Goal: Task Accomplishment & Management: Manage account settings

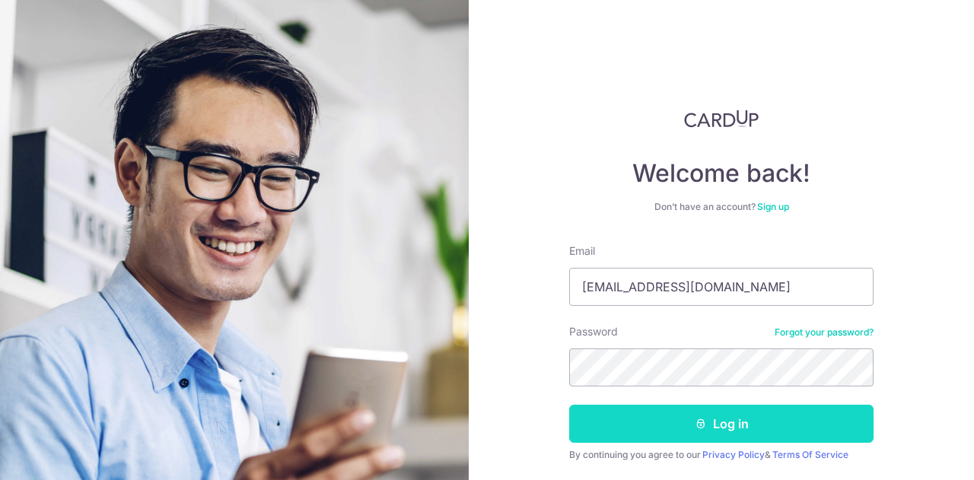
click at [607, 421] on button "Log in" at bounding box center [721, 424] width 304 height 38
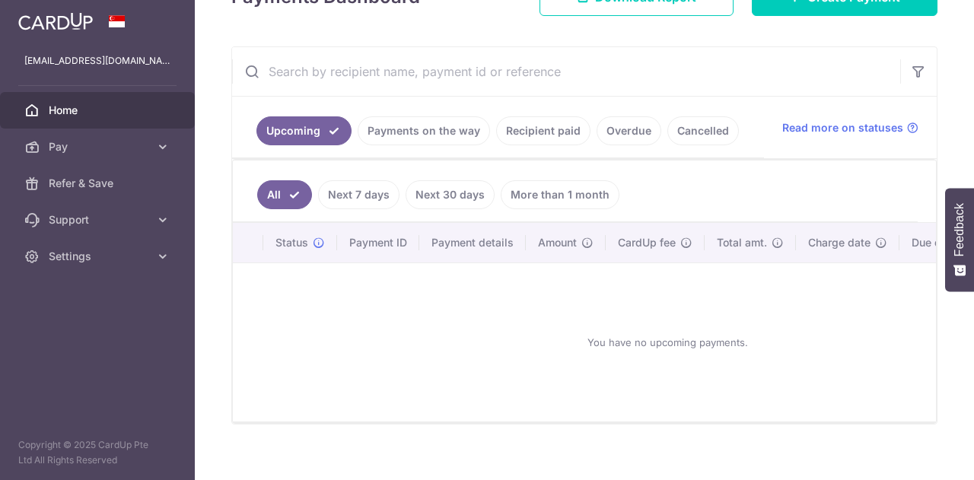
click at [453, 135] on link "Payments on the way" at bounding box center [424, 130] width 132 height 29
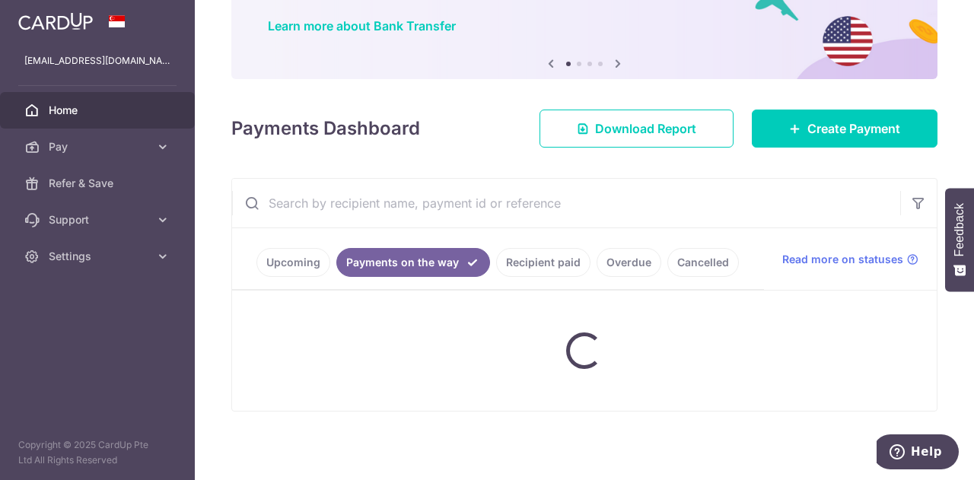
scroll to position [210, 0]
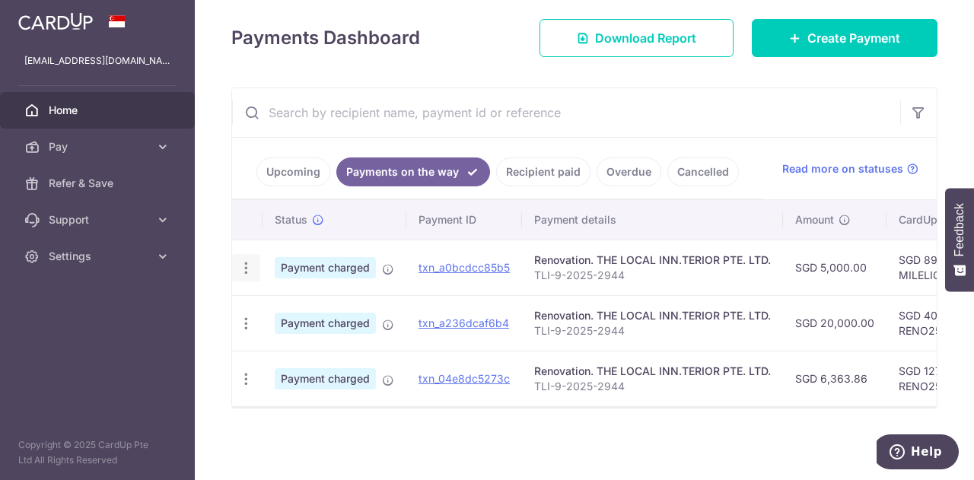
click at [246, 264] on icon "button" at bounding box center [246, 268] width 16 height 16
click at [399, 300] on td "Payment charged" at bounding box center [334, 323] width 144 height 56
click at [248, 375] on icon "button" at bounding box center [246, 379] width 16 height 16
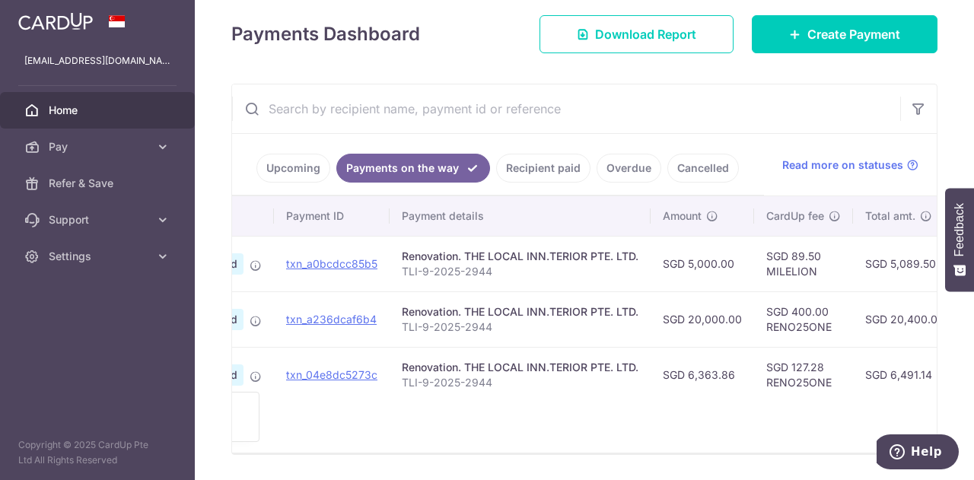
scroll to position [0, 0]
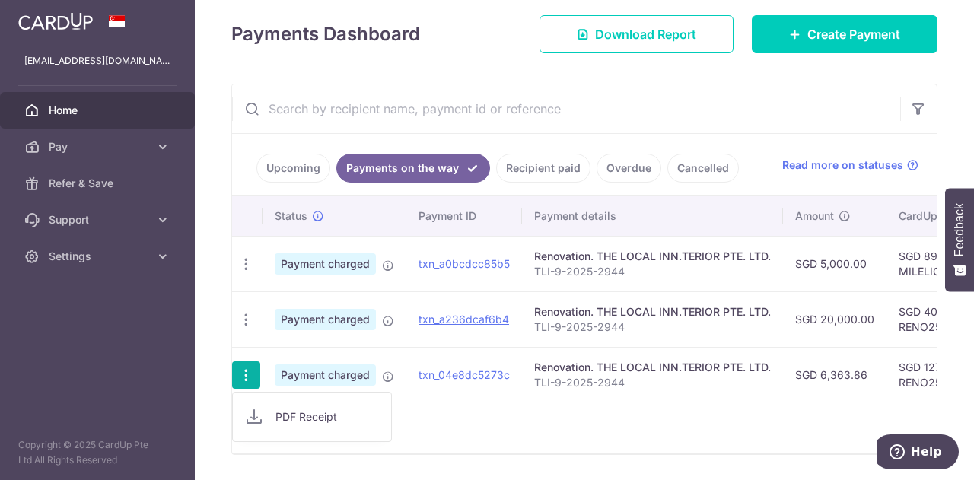
click at [520, 424] on div "Status Payment ID Payment details Amount CardUp fee Total amt. Charge date Due …" at bounding box center [584, 324] width 704 height 256
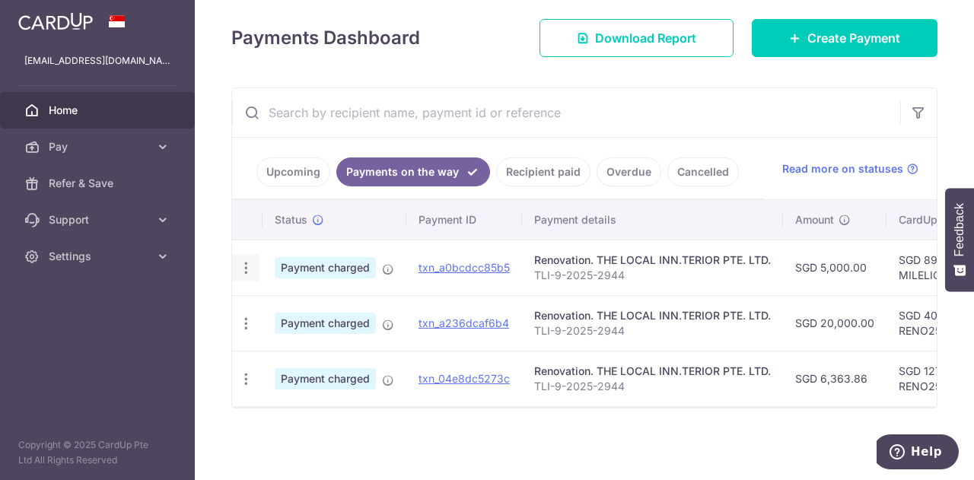
click at [246, 260] on icon "button" at bounding box center [246, 268] width 16 height 16
click at [303, 305] on span "PDF Receipt" at bounding box center [326, 309] width 103 height 15
click at [239, 260] on icon "button" at bounding box center [246, 268] width 16 height 16
click at [483, 428] on div "× Pause Schedule Pause all future payments in this series Pause just this one p…" at bounding box center [584, 240] width 779 height 480
click at [652, 30] on span "Download Report" at bounding box center [645, 38] width 101 height 18
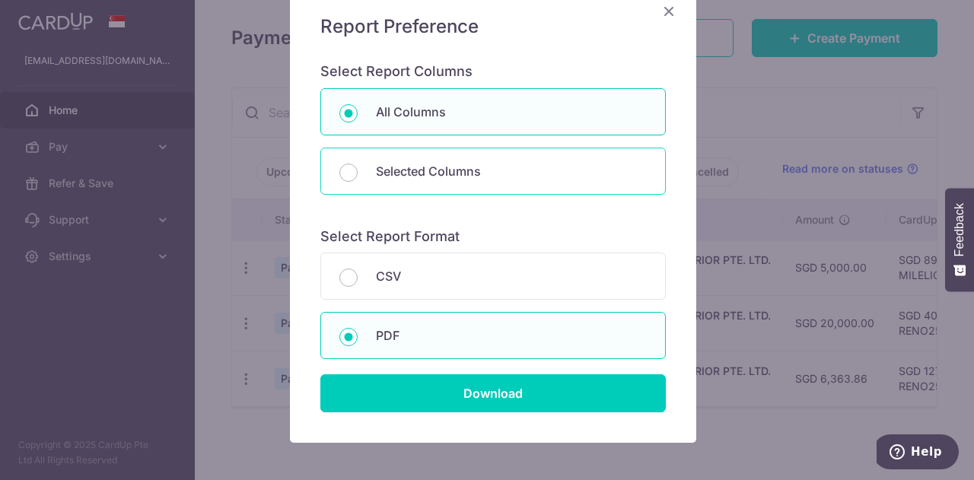
scroll to position [44, 0]
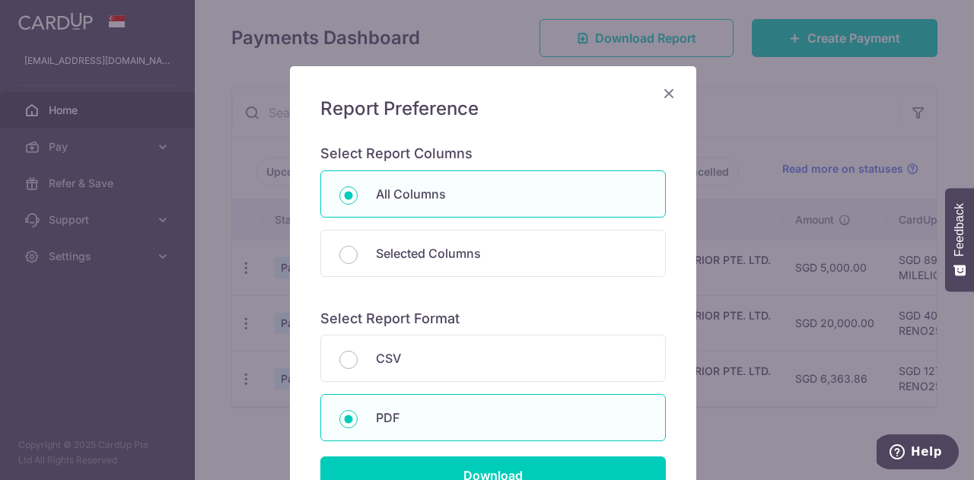
click at [575, 224] on div "All Columns Selected Columns Payment Id Frequency Type Recipient Name Payment R…" at bounding box center [492, 231] width 345 height 122
click at [574, 245] on p "Selected Columns" at bounding box center [511, 253] width 271 height 18
click at [358, 246] on input "Selected Columns" at bounding box center [348, 255] width 18 height 18
radio input "false"
radio input "true"
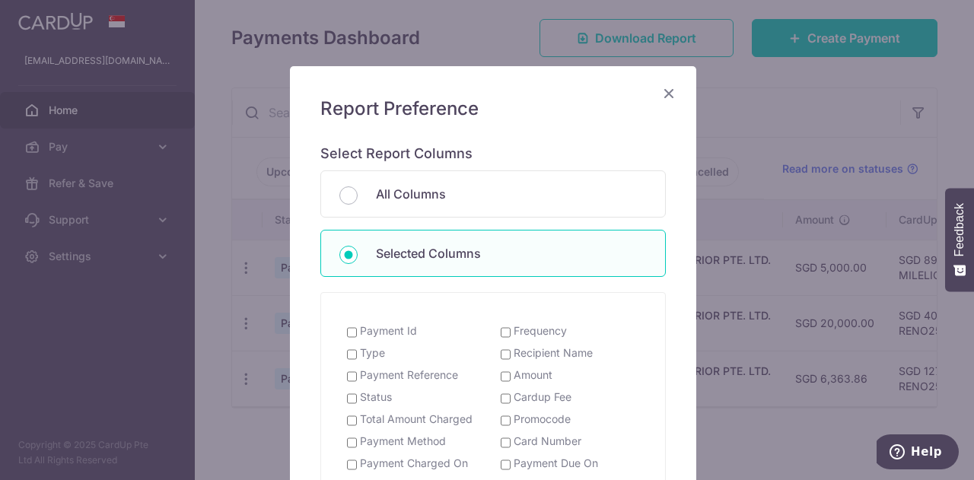
click at [660, 89] on icon "Close" at bounding box center [669, 93] width 18 height 19
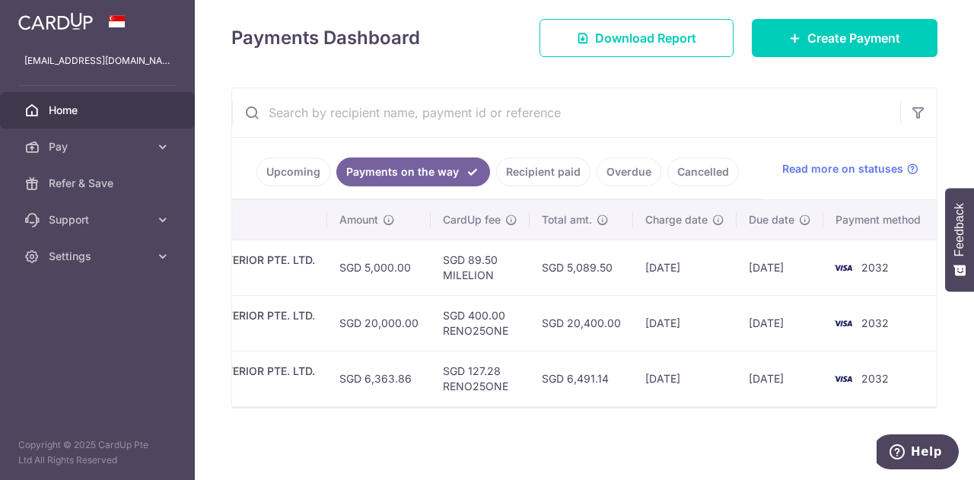
scroll to position [0, 0]
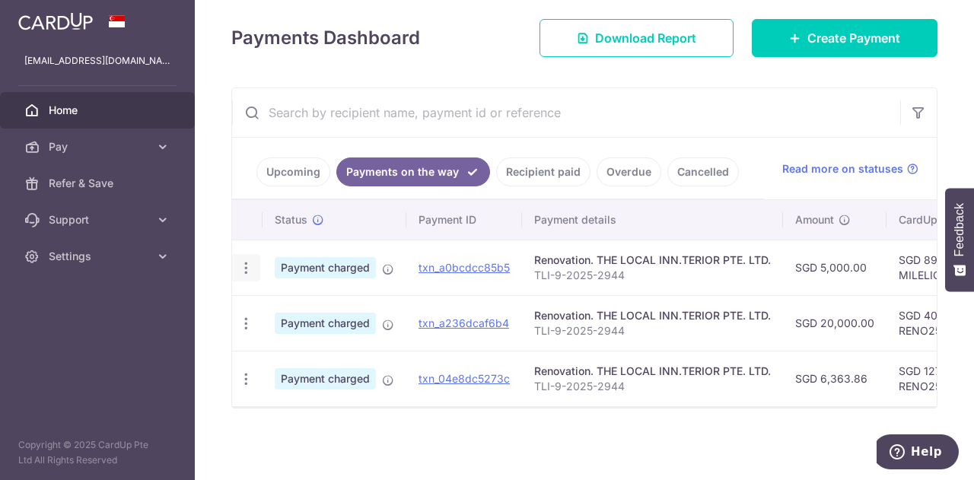
click at [245, 260] on icon "button" at bounding box center [246, 268] width 16 height 16
click at [242, 371] on icon "button" at bounding box center [246, 379] width 16 height 16
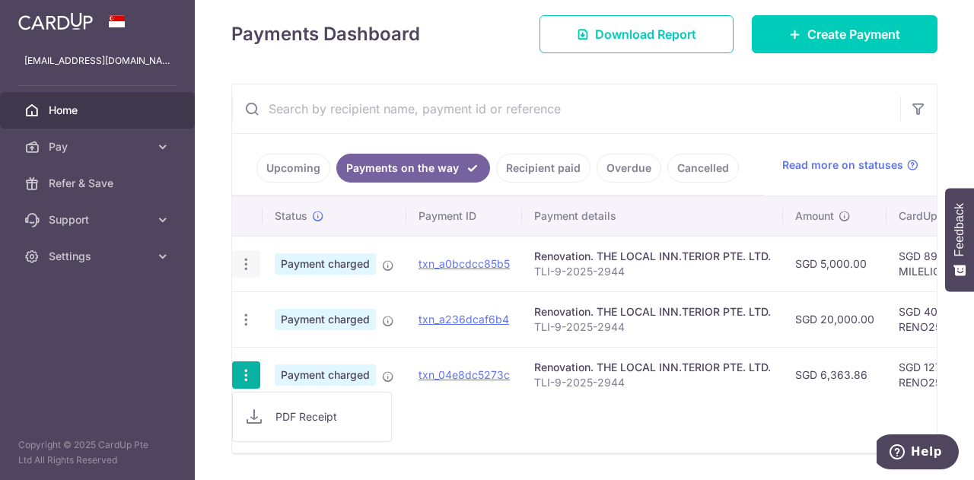
click at [243, 261] on icon "button" at bounding box center [246, 264] width 16 height 16
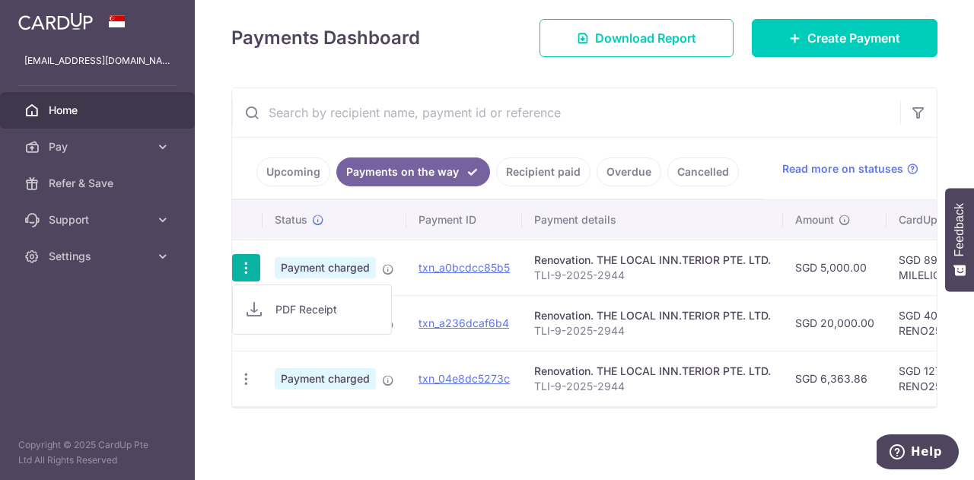
click at [266, 305] on link "PDF Receipt" at bounding box center [312, 309] width 158 height 37
click at [241, 329] on div "PDF Receipt" at bounding box center [246, 324] width 28 height 28
click at [247, 322] on icon "button" at bounding box center [246, 324] width 16 height 16
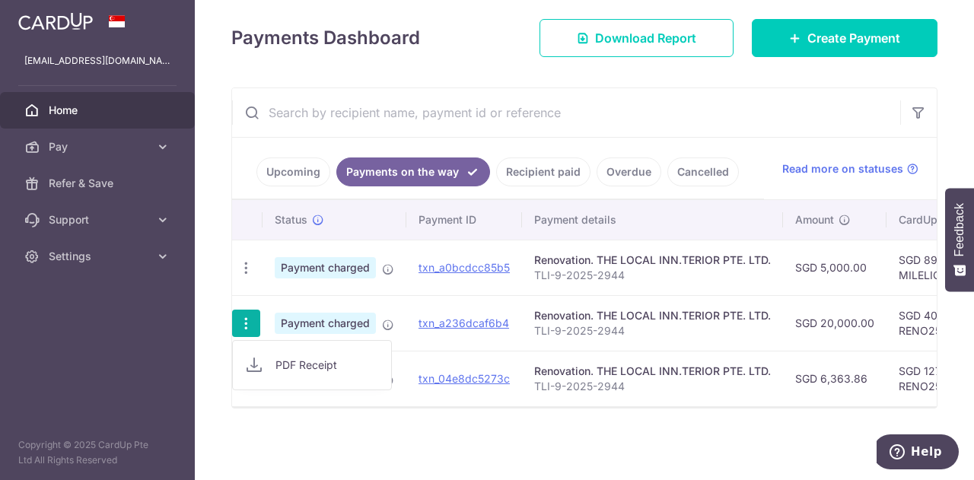
click at [281, 350] on link "PDF Receipt" at bounding box center [312, 365] width 158 height 37
click at [245, 375] on icon "button" at bounding box center [246, 379] width 16 height 16
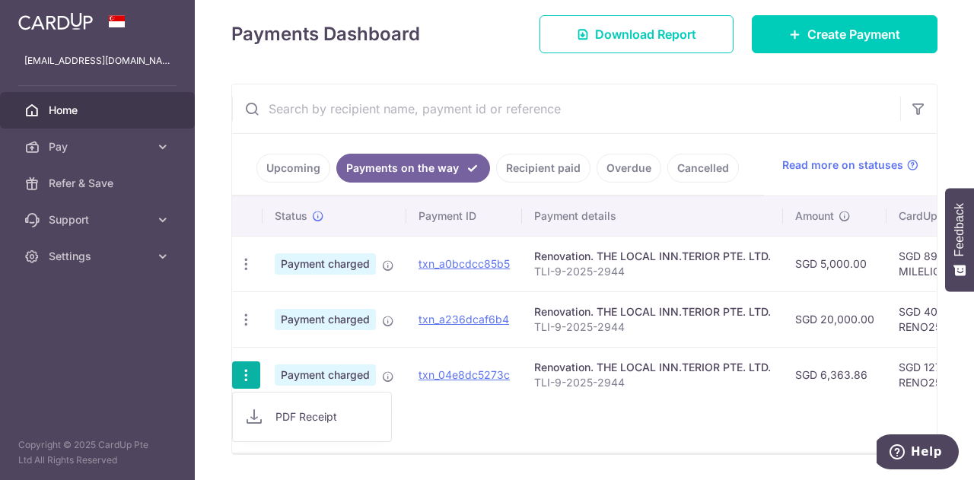
click at [248, 371] on icon "button" at bounding box center [246, 375] width 16 height 16
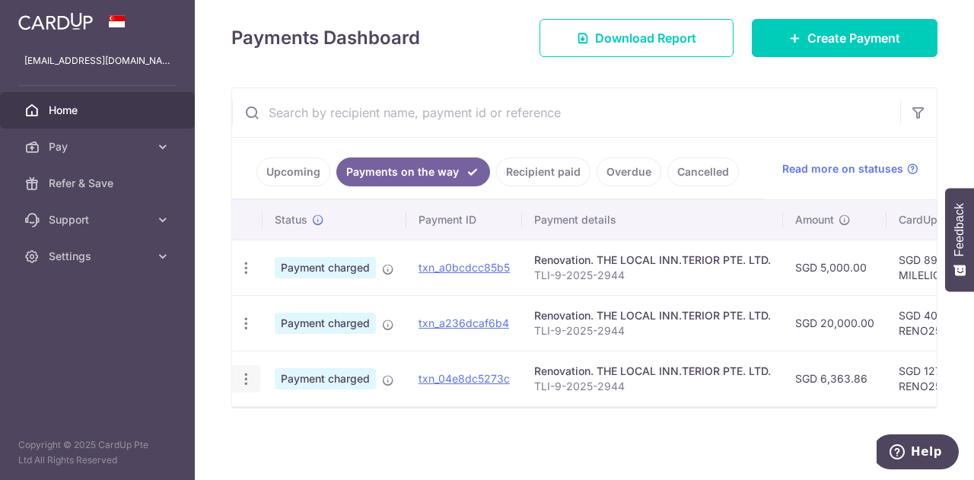
click at [247, 371] on icon "button" at bounding box center [246, 379] width 16 height 16
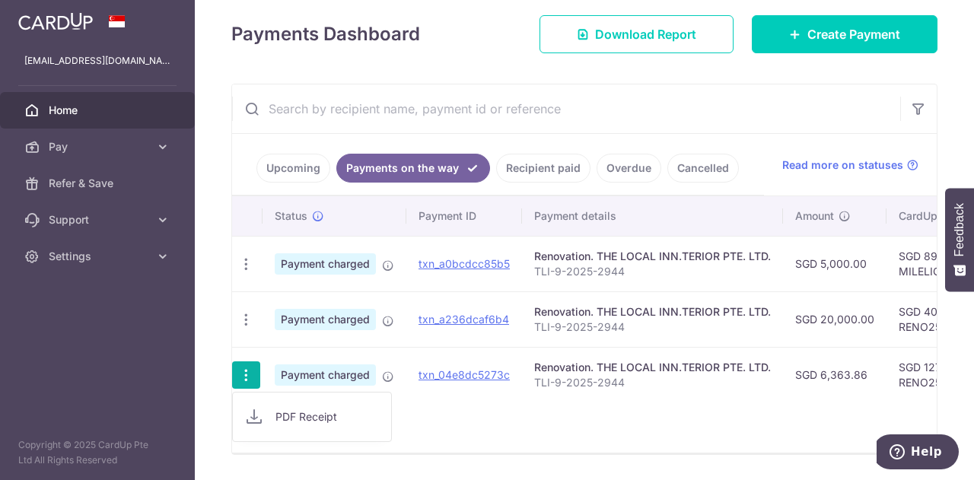
click at [265, 408] on link "PDF Receipt" at bounding box center [312, 417] width 158 height 37
